Goal: Transaction & Acquisition: Purchase product/service

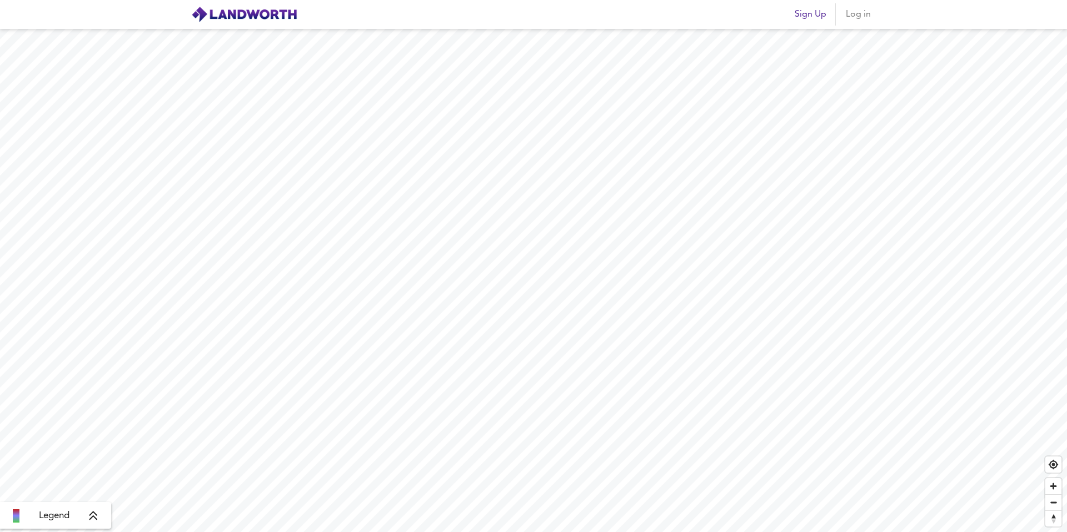
click at [816, 23] on button "Sign Up" at bounding box center [810, 14] width 41 height 22
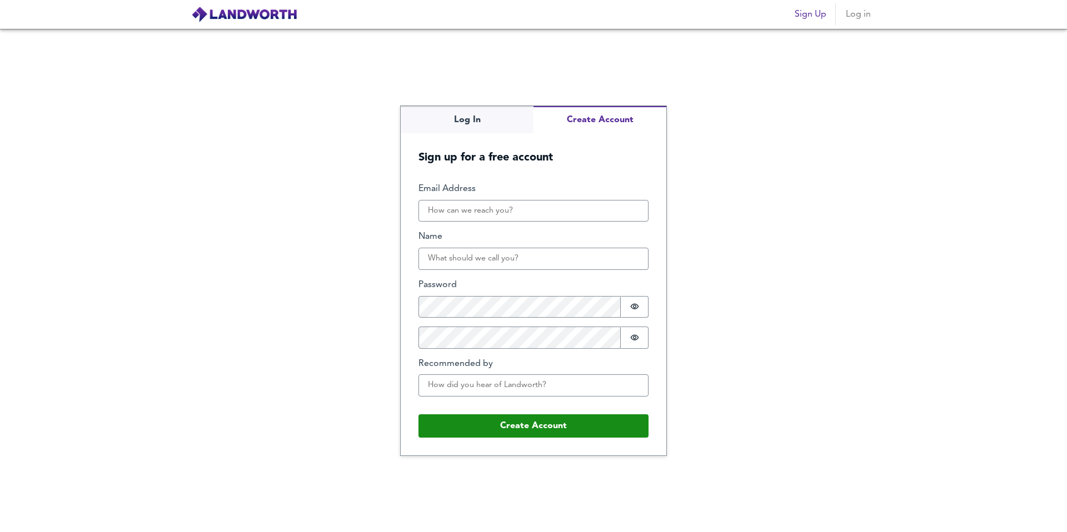
click at [815, 17] on span "Sign Up" at bounding box center [811, 15] width 32 height 16
click at [475, 209] on input "Email Address" at bounding box center [533, 211] width 230 height 22
type input "[PERSON_NAME][EMAIL_ADDRESS][PERSON_NAME][DOMAIN_NAME]"
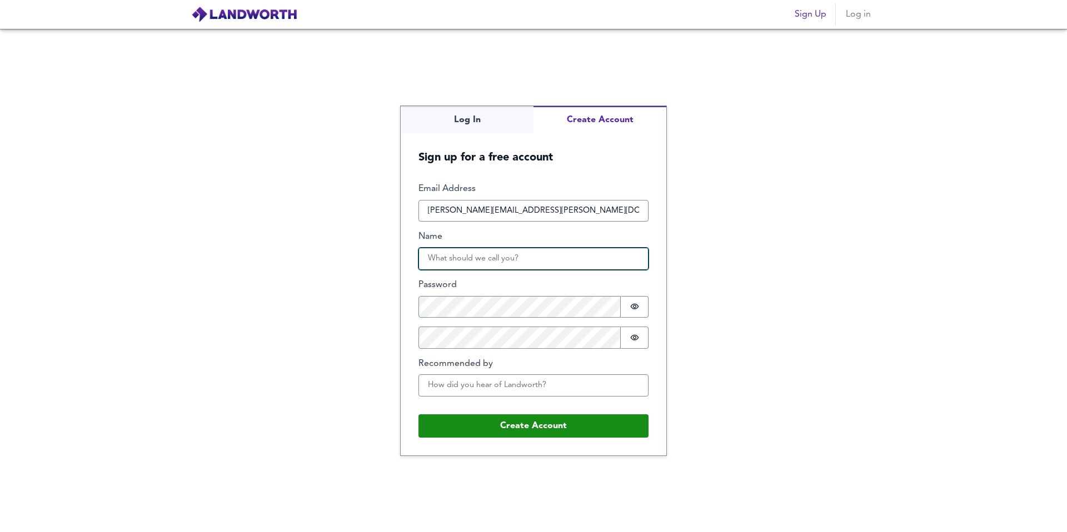
type input "[PERSON_NAME]"
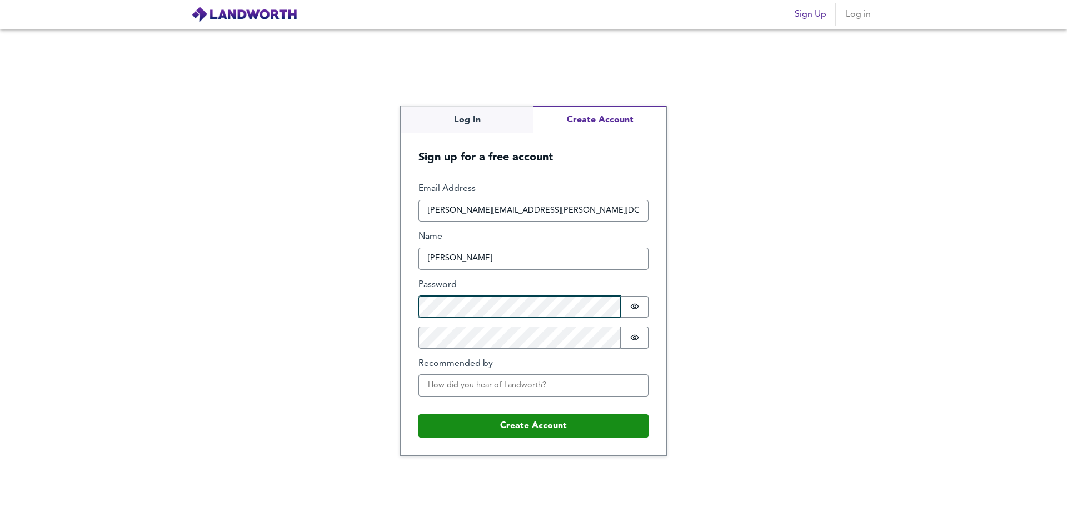
click at [418, 414] on button "Create Account" at bounding box center [533, 425] width 230 height 23
click at [866, 18] on span "Log in" at bounding box center [858, 15] width 27 height 16
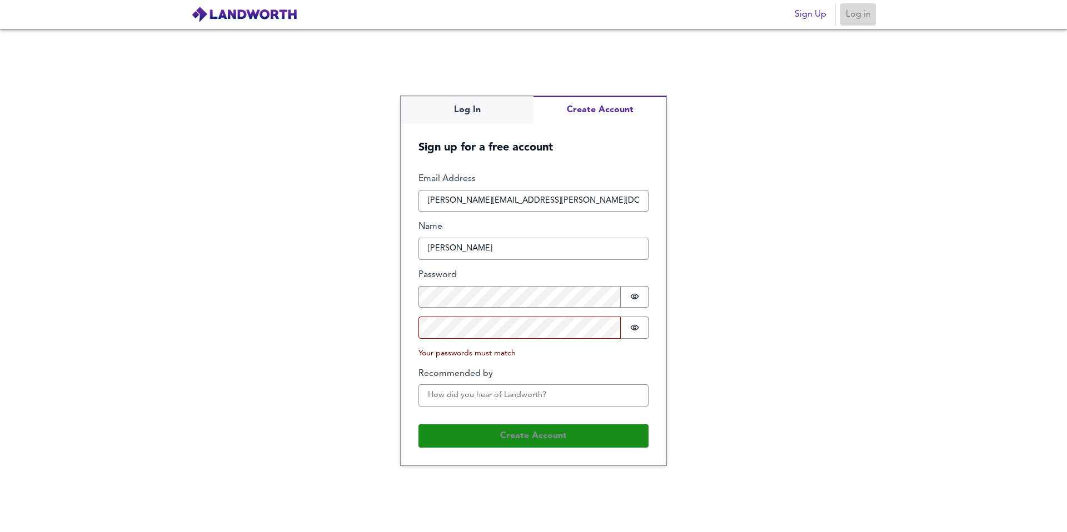
click at [872, 16] on button "Log in" at bounding box center [858, 14] width 36 height 22
click at [240, 14] on img at bounding box center [244, 14] width 106 height 17
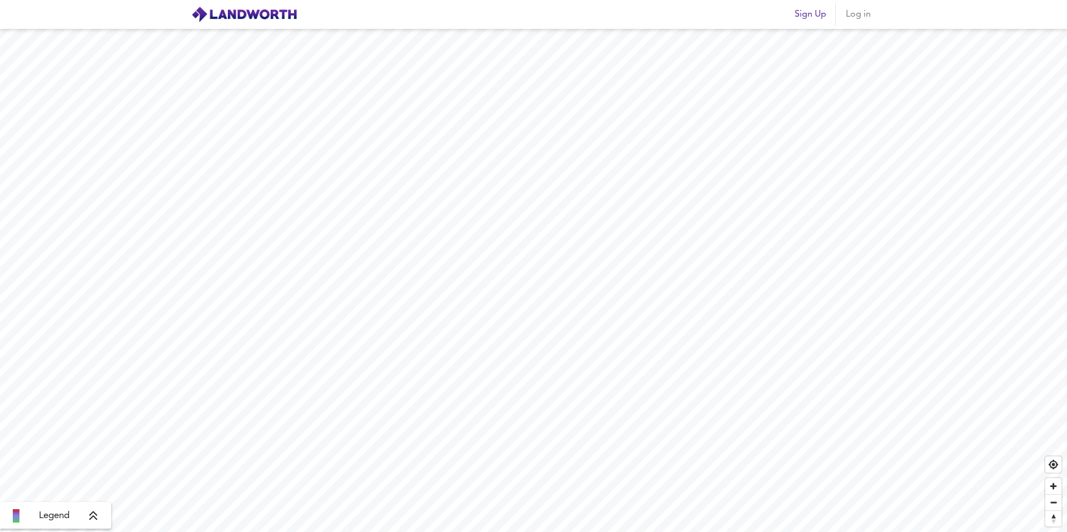
click at [855, 13] on span "Log in" at bounding box center [858, 15] width 27 height 16
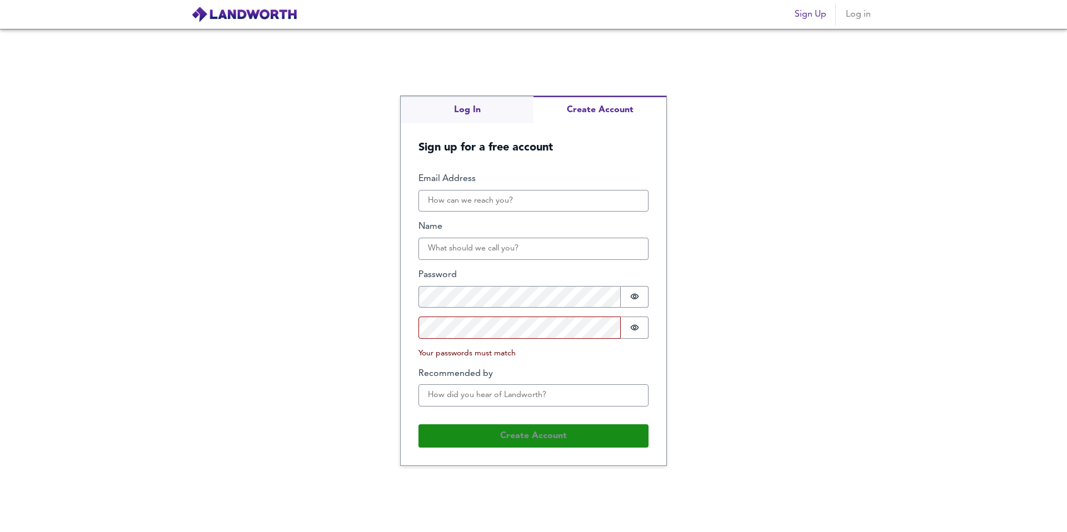
click at [457, 106] on div "Log In Create Account Sign up for a free account Email Address Name Password Pa…" at bounding box center [533, 280] width 1067 height 503
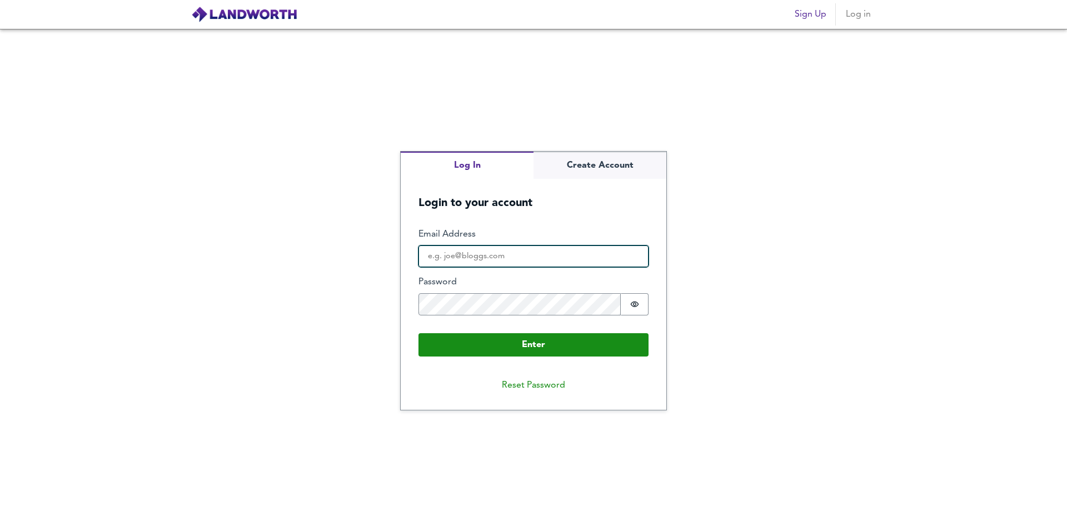
click at [479, 255] on input "Email Address" at bounding box center [533, 257] width 230 height 22
type input "daryl.manian@gmail.com"
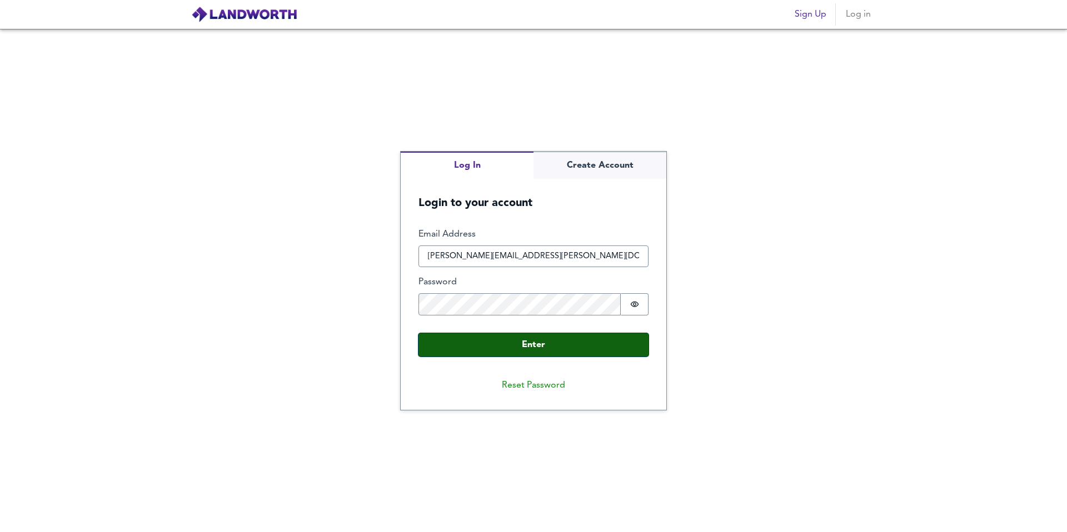
click at [557, 351] on button "Enter" at bounding box center [533, 344] width 230 height 23
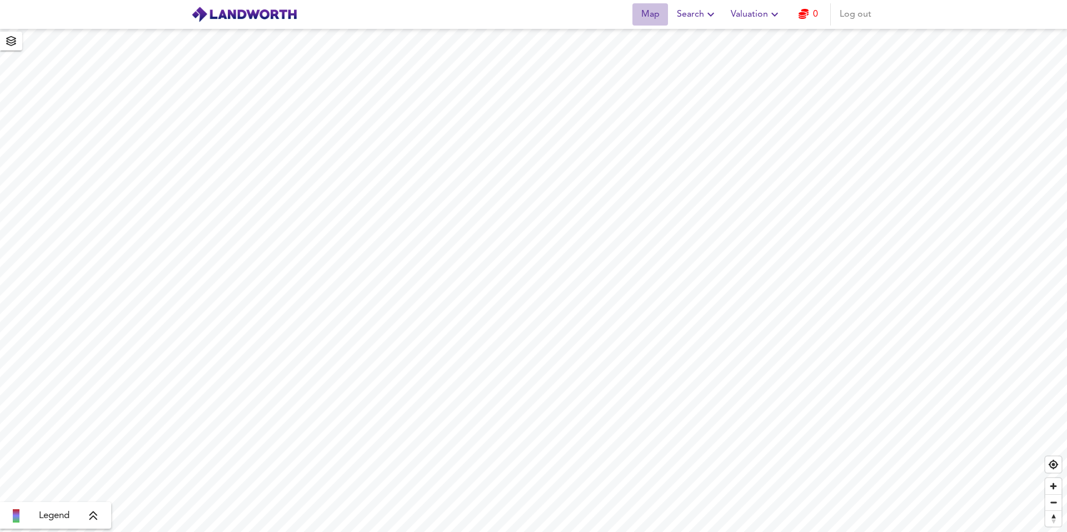
click at [643, 18] on span "Map" at bounding box center [650, 15] width 27 height 16
click at [716, 22] on span "Search" at bounding box center [697, 15] width 41 height 16
click at [818, 16] on link "0" at bounding box center [807, 15] width 19 height 16
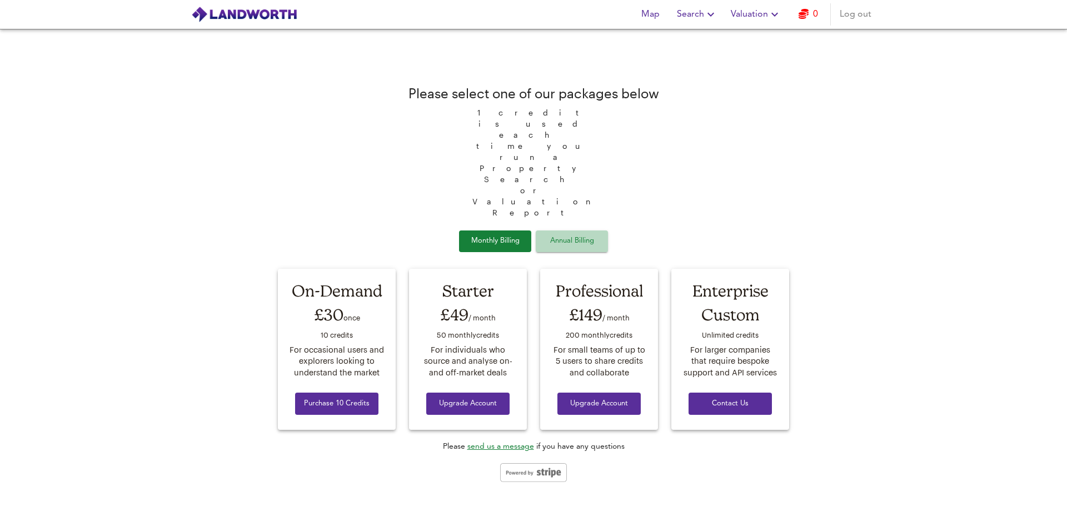
click at [572, 235] on span "Annual Billing" at bounding box center [572, 241] width 56 height 13
click at [494, 235] on span "Monthly Billing" at bounding box center [495, 241] width 56 height 13
click at [698, 21] on span "Search" at bounding box center [697, 15] width 41 height 16
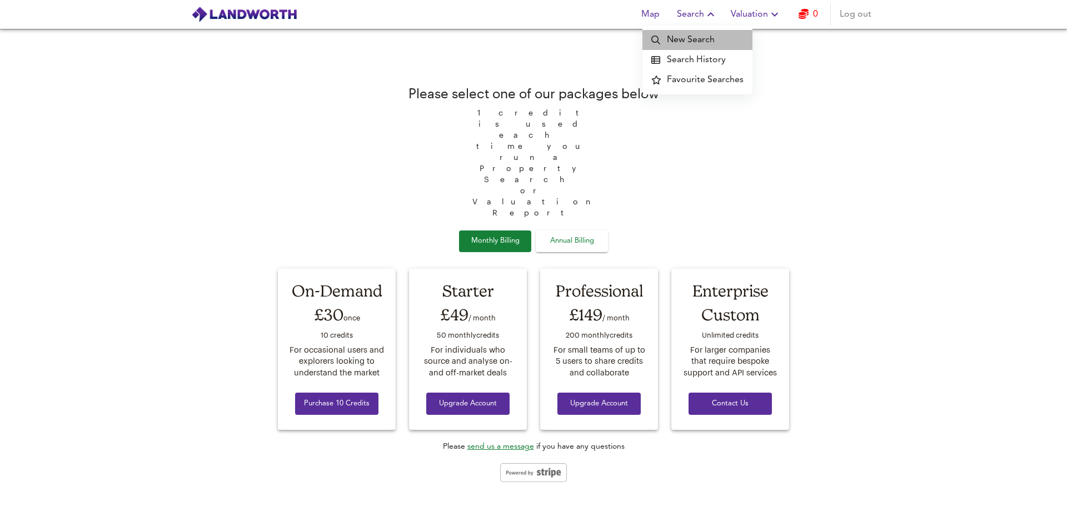
click at [702, 41] on li "New Search" at bounding box center [697, 40] width 110 height 20
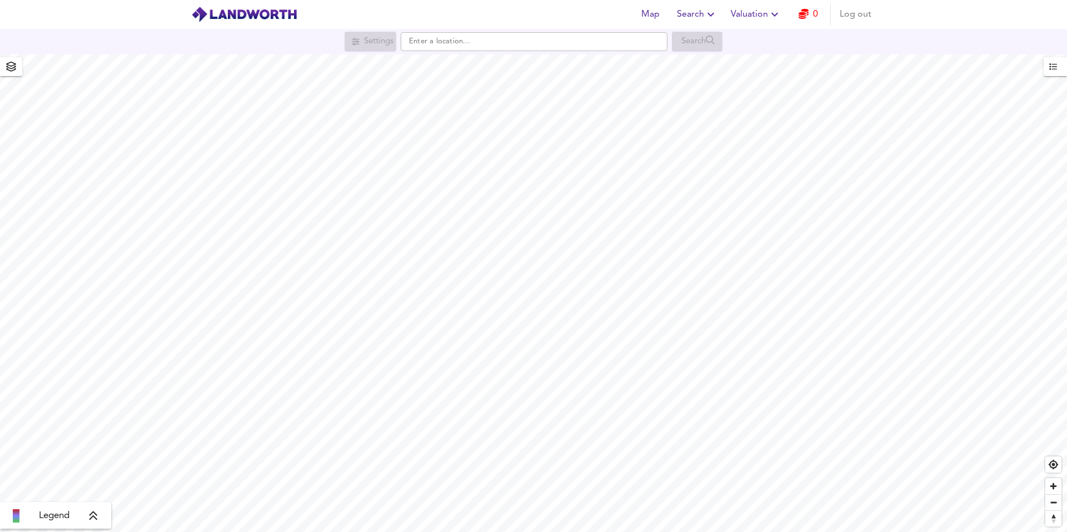
click at [694, 19] on span "Search" at bounding box center [697, 15] width 41 height 16
click at [696, 64] on li "Search History" at bounding box center [697, 60] width 110 height 20
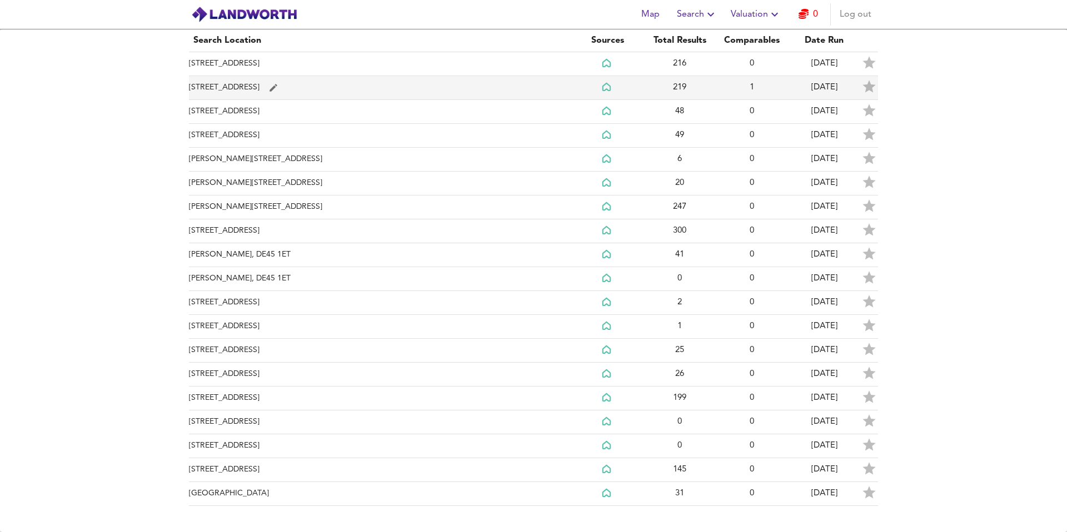
click at [337, 91] on td "[STREET_ADDRESS]" at bounding box center [380, 88] width 382 height 24
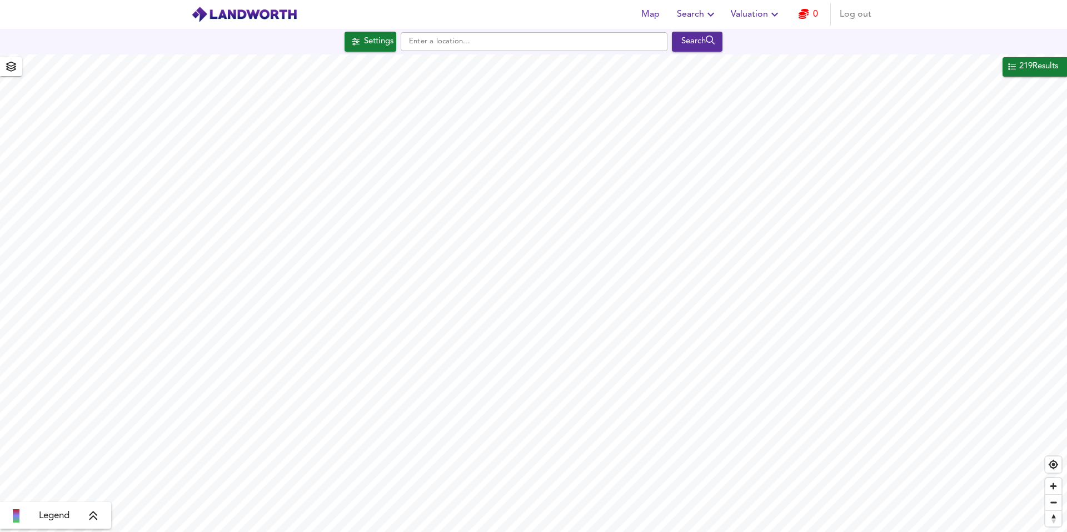
checkbox input "true"
checkbox input "false"
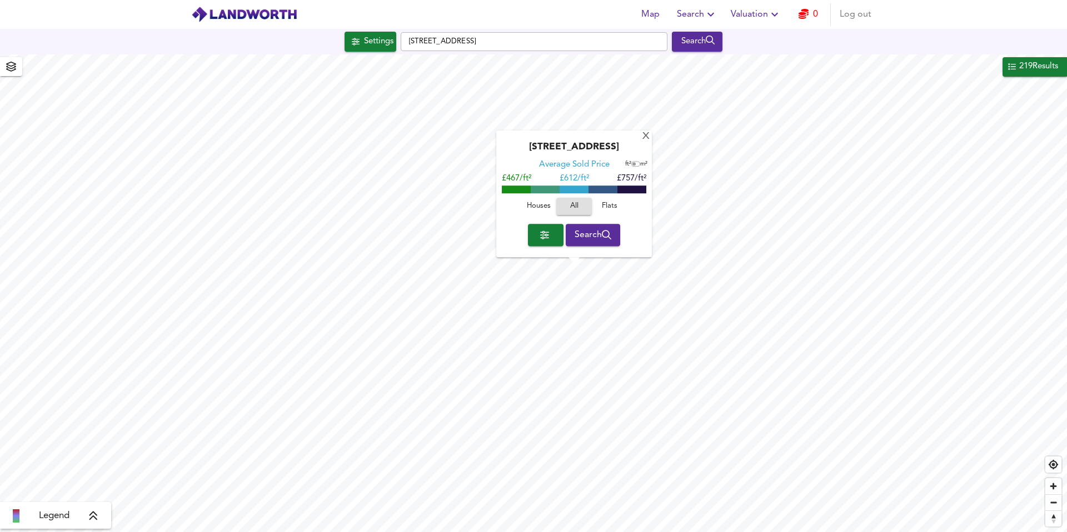
drag, startPoint x: 592, startPoint y: 243, endPoint x: 599, endPoint y: 211, distance: 33.0
click at [599, 212] on div "[GEOGRAPHIC_DATA] Average Sold Price ft² m² £467/ft² £ 612/ft² £757/ft² Houses …" at bounding box center [574, 194] width 156 height 127
click at [607, 205] on span "Flats" at bounding box center [610, 207] width 30 height 13
click at [606, 232] on icon "button" at bounding box center [607, 235] width 10 height 10
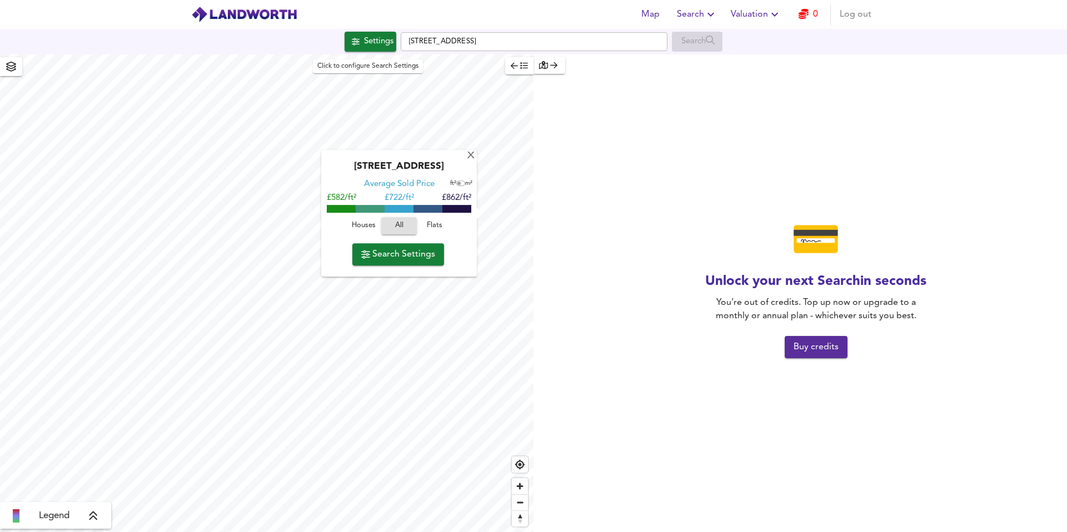
click at [376, 50] on button "Settings" at bounding box center [370, 42] width 52 height 20
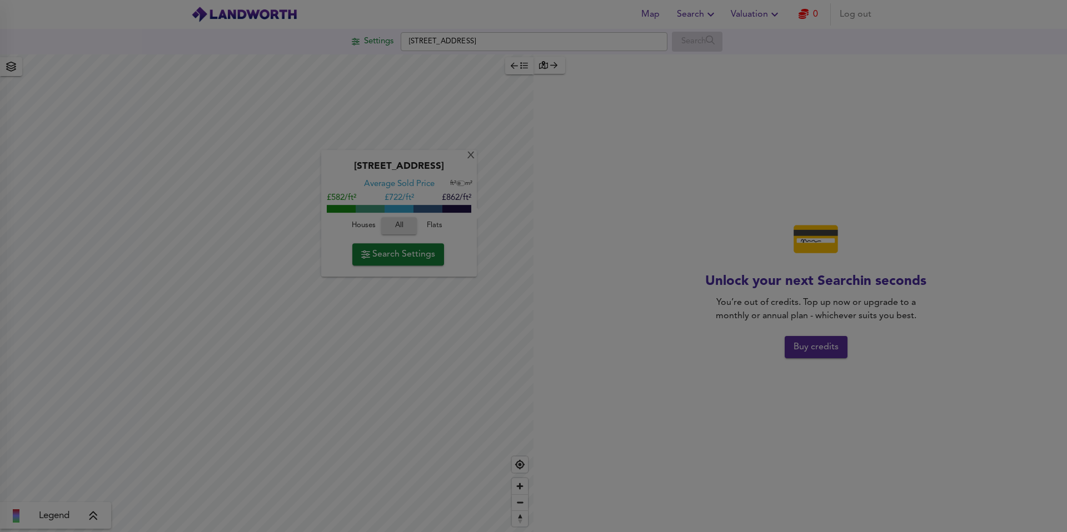
click at [476, 161] on div at bounding box center [533, 266] width 1067 height 532
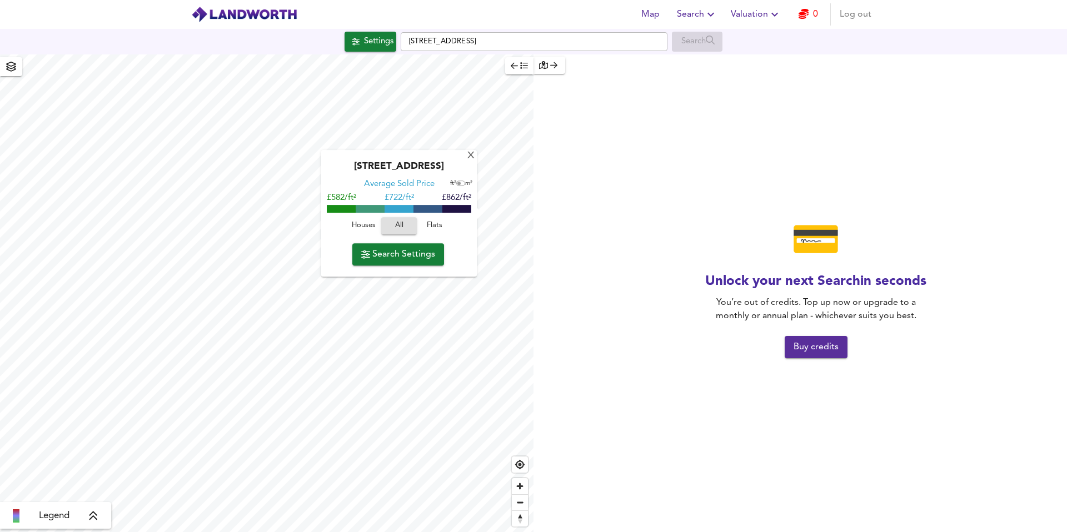
click at [248, 18] on img at bounding box center [244, 14] width 106 height 17
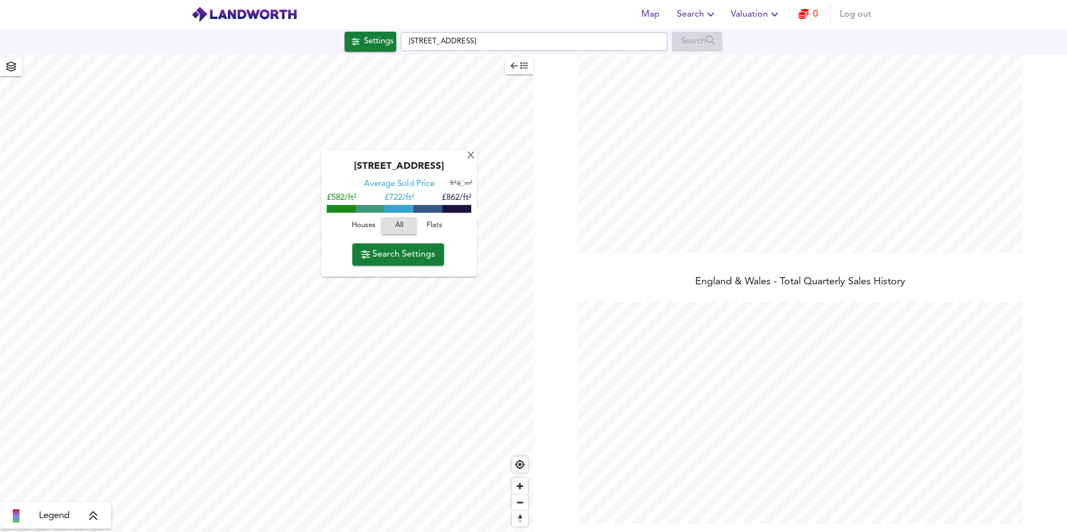
scroll to position [134, 0]
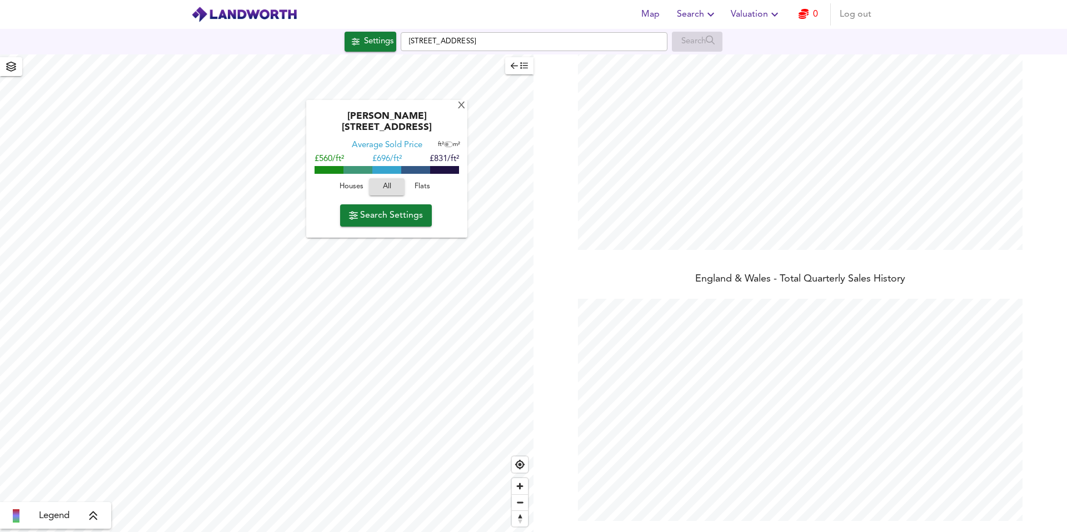
click at [703, 12] on span "Search" at bounding box center [697, 15] width 41 height 16
click at [696, 61] on li "Search History" at bounding box center [697, 60] width 110 height 20
